Goal: Information Seeking & Learning: Learn about a topic

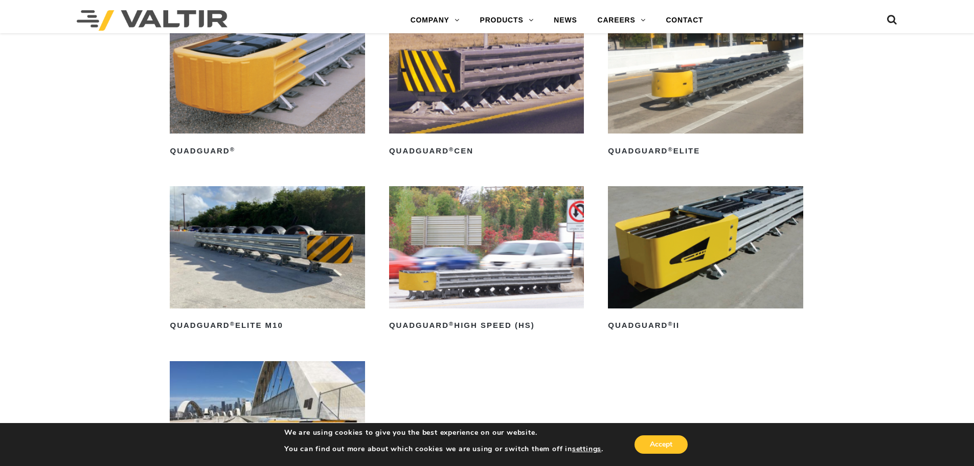
scroll to position [710, 0]
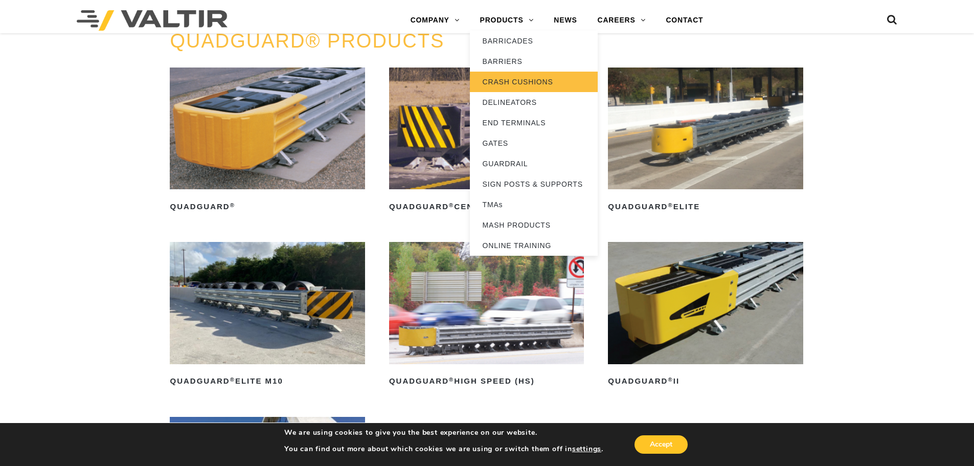
click at [517, 84] on link "CRASH CUSHIONS" at bounding box center [534, 82] width 128 height 20
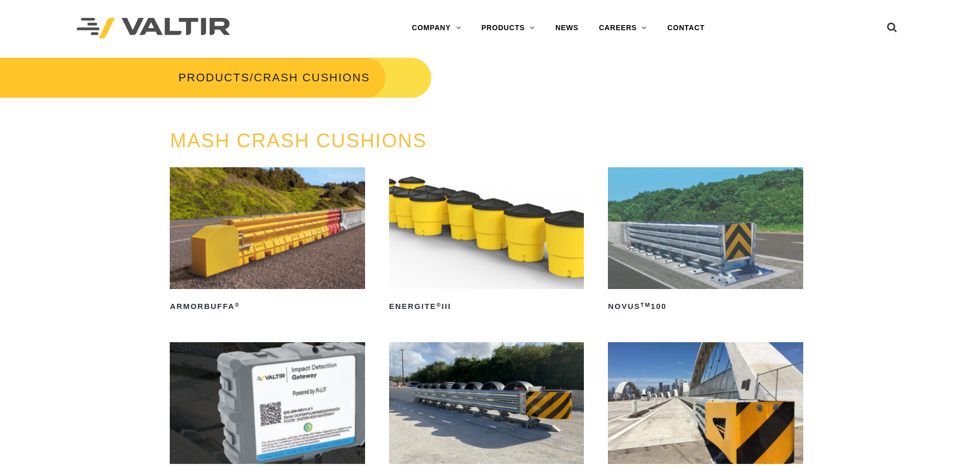
scroll to position [205, 0]
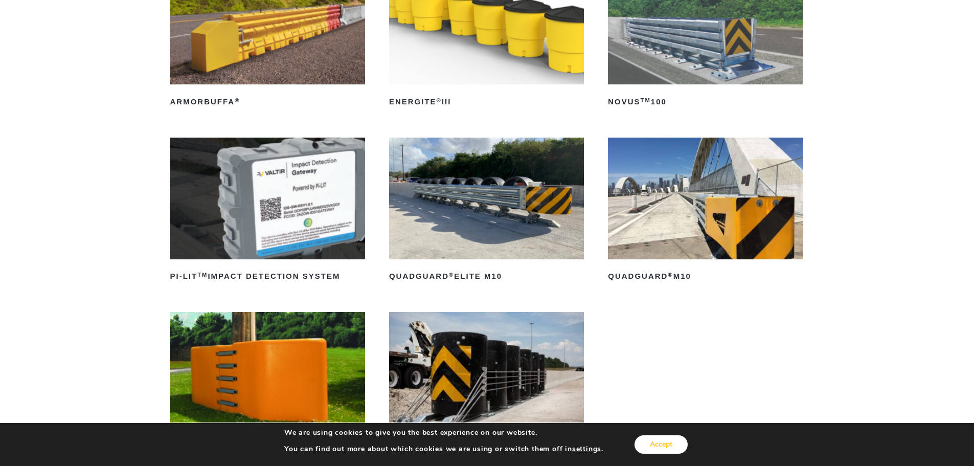
click at [659, 445] on button "Accept" at bounding box center [660, 444] width 53 height 18
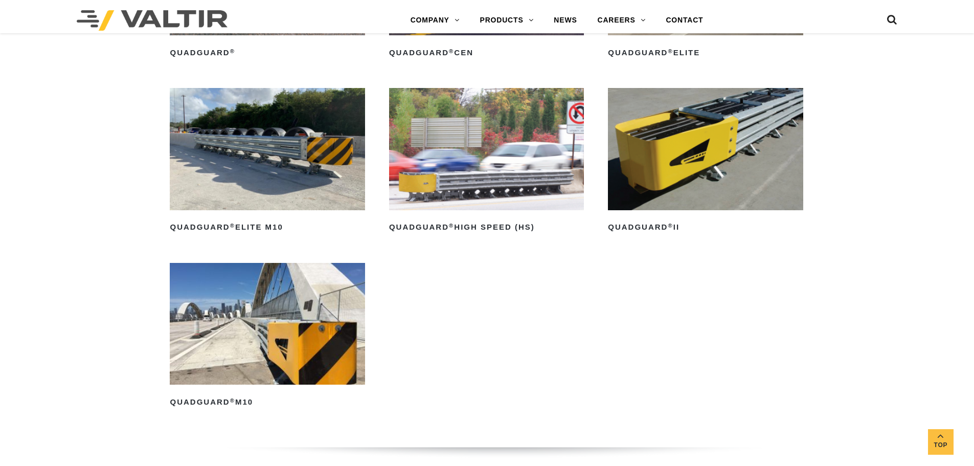
scroll to position [869, 0]
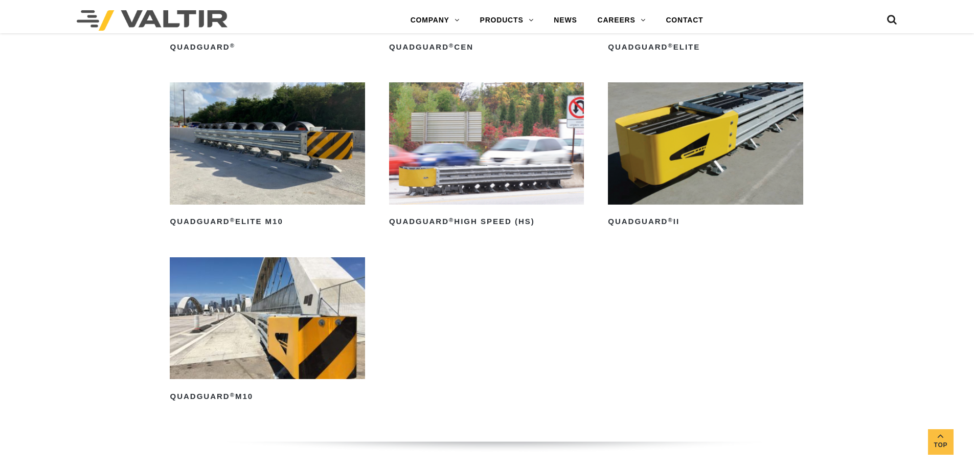
click at [478, 148] on img at bounding box center [486, 143] width 195 height 122
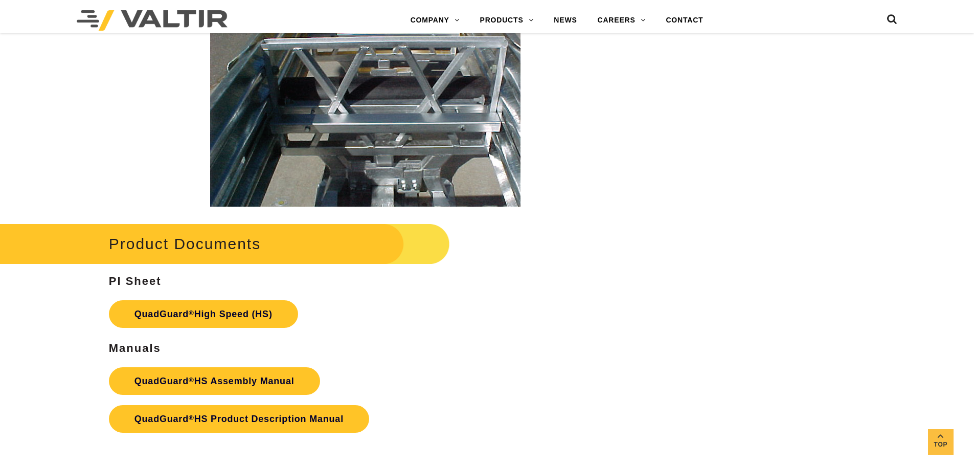
scroll to position [1636, 0]
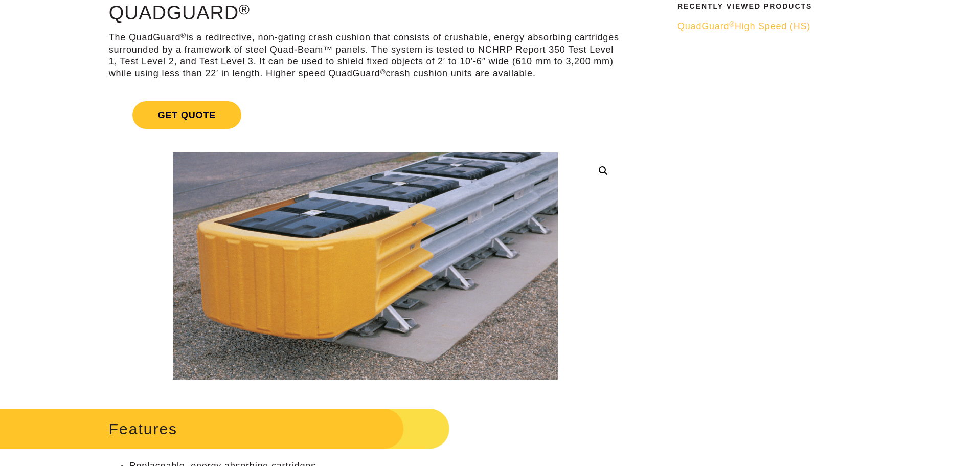
scroll to position [51, 0]
